Goal: Check status: Check status

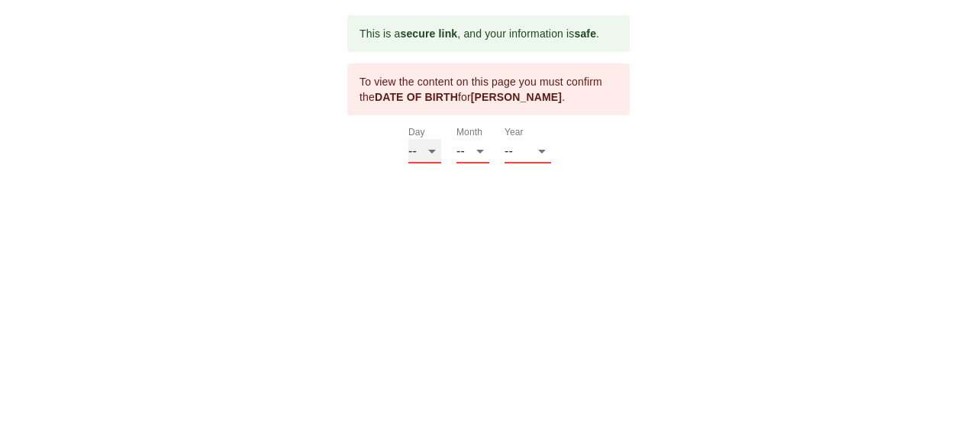
click at [433, 150] on select "-- 01 02 03 04 05 06 07 08 09 10 11 12 13 14 15 16 17 18 19 20 21 22 23 24 25 2…" at bounding box center [424, 151] width 33 height 24
select select "26"
click at [473, 153] on select "-- 01 02 03 04 05 06 07 08 09 10 11 12" at bounding box center [472, 151] width 33 height 24
select select "05"
click at [540, 153] on select "-- 2025 2024 2023 2022 2021 2020 2019 2018 2017 2016 2015 2014 2013 2012 2011 2…" at bounding box center [527, 151] width 47 height 24
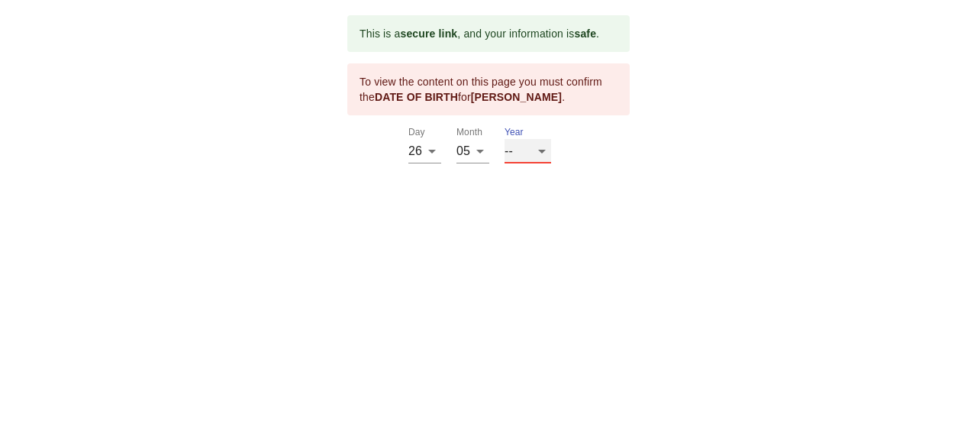
select select "1969"
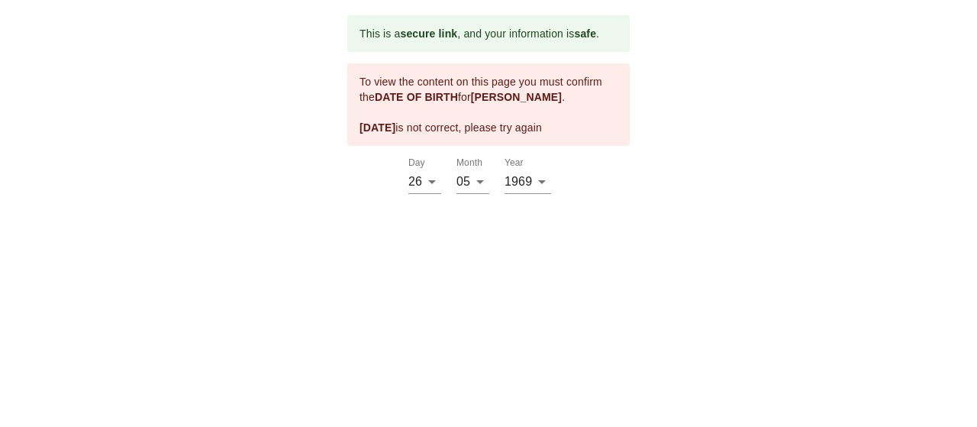
click at [540, 150] on div "This is a secure link , and your information is safe . To view the content on t…" at bounding box center [488, 104] width 282 height 179
click at [541, 180] on select "-- 2025 2024 2023 2022 2021 2020 2019 2018 2017 2016 2015 2014 2013 2012 2011 2…" at bounding box center [527, 181] width 47 height 24
click at [544, 185] on select "-- 2025 2024 2023 2022 2021 2020 2019 2018 2017 2016 2015 2014 2013 2012 2011 2…" at bounding box center [527, 181] width 47 height 24
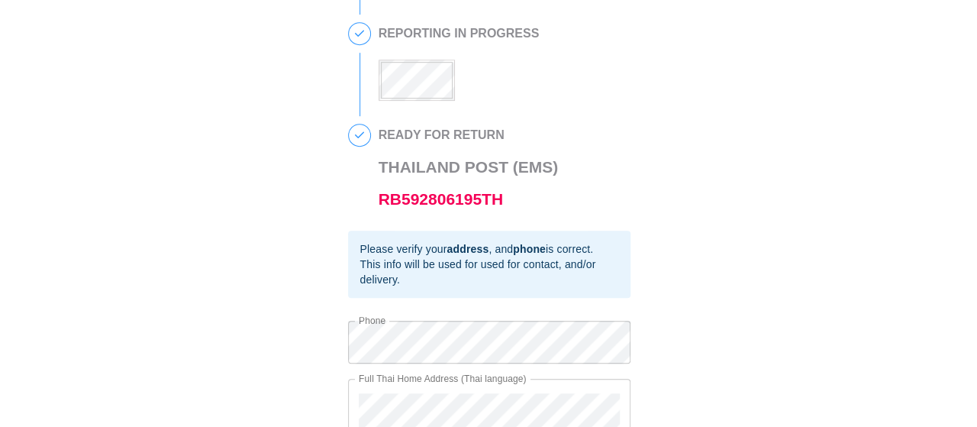
scroll to position [398, 0]
